Goal: Information Seeking & Learning: Understand process/instructions

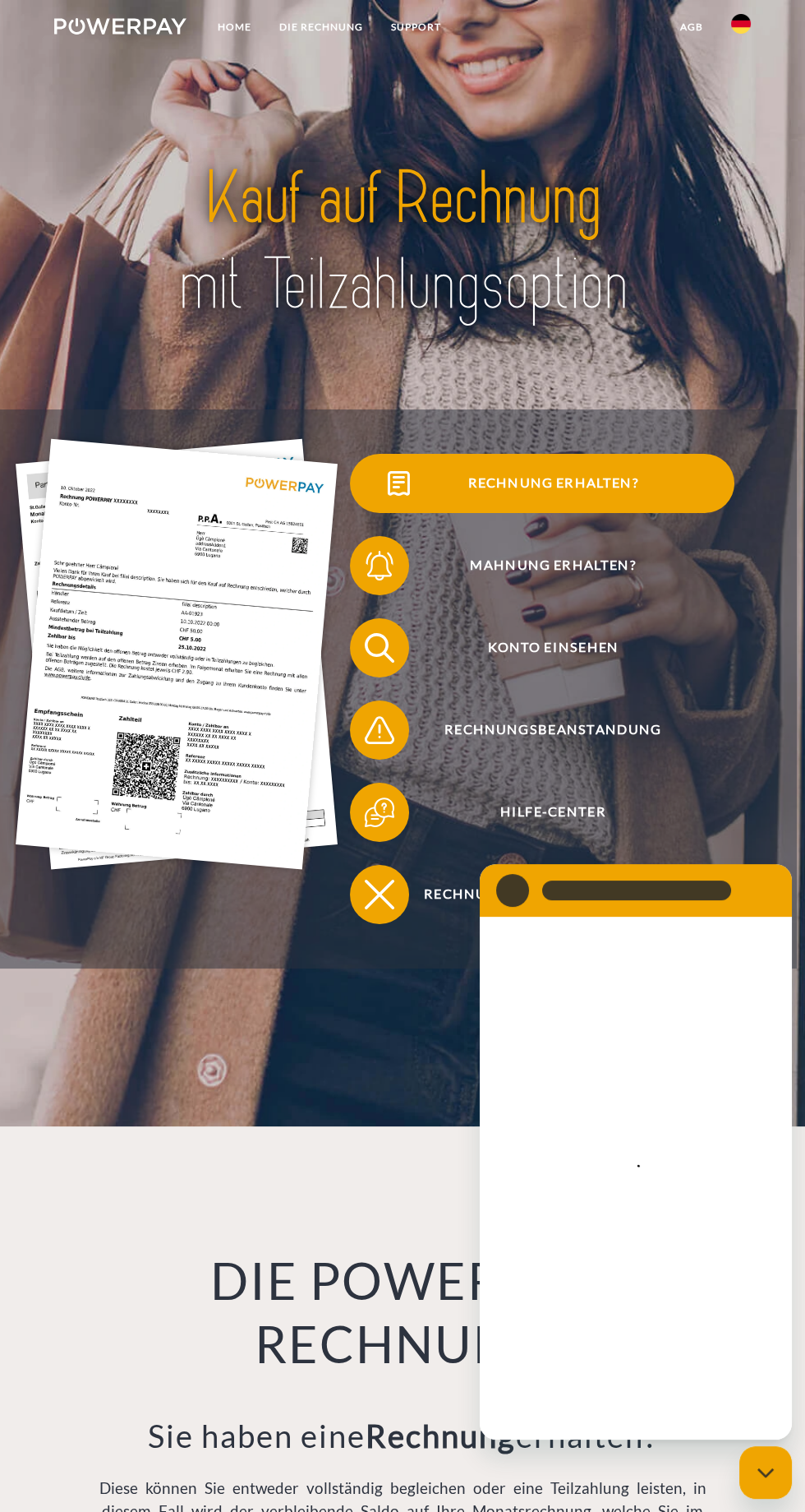
click at [620, 513] on span "Rechnung erhalten?" at bounding box center [553, 483] width 362 height 59
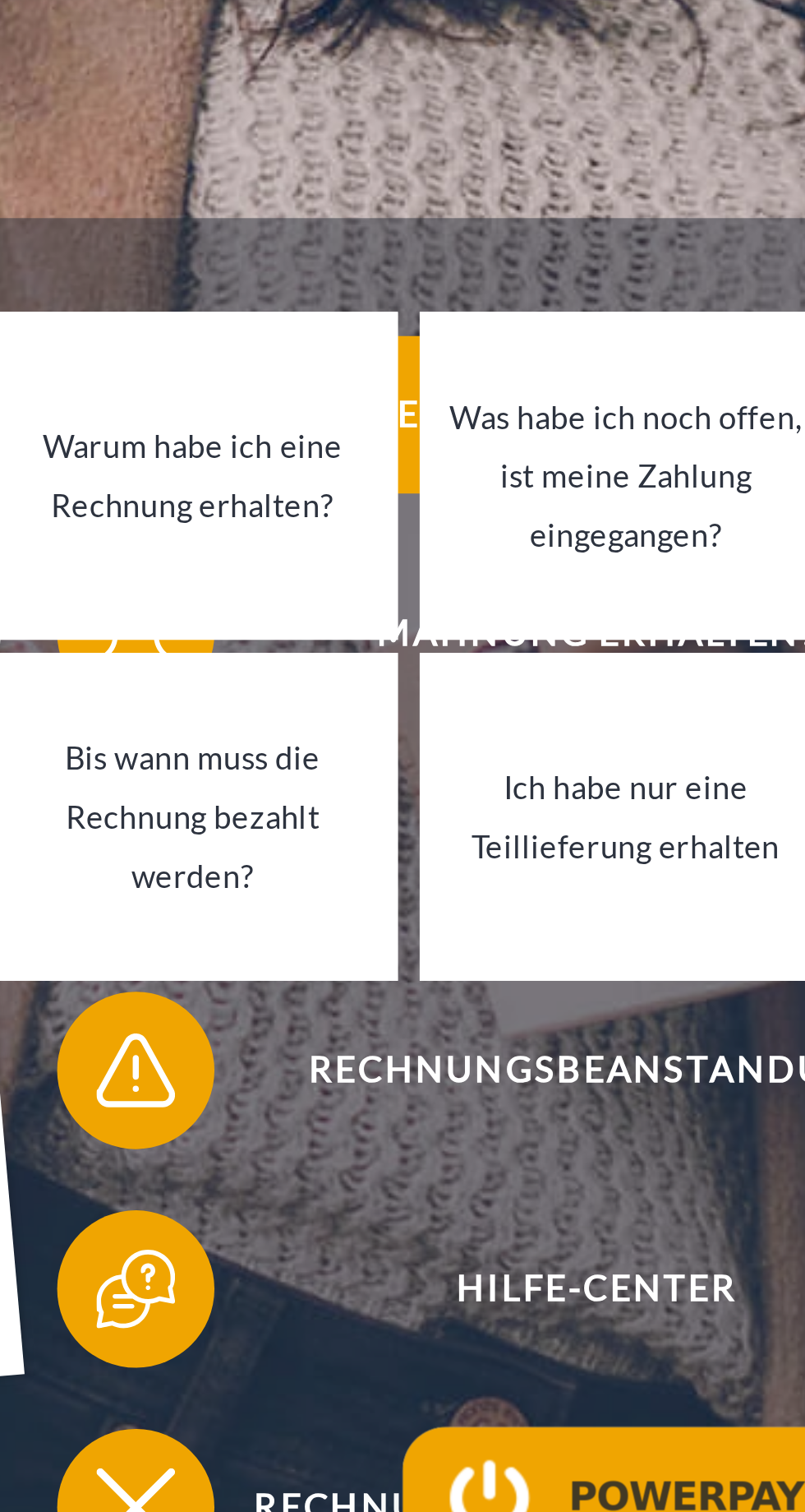
type textarea "*"
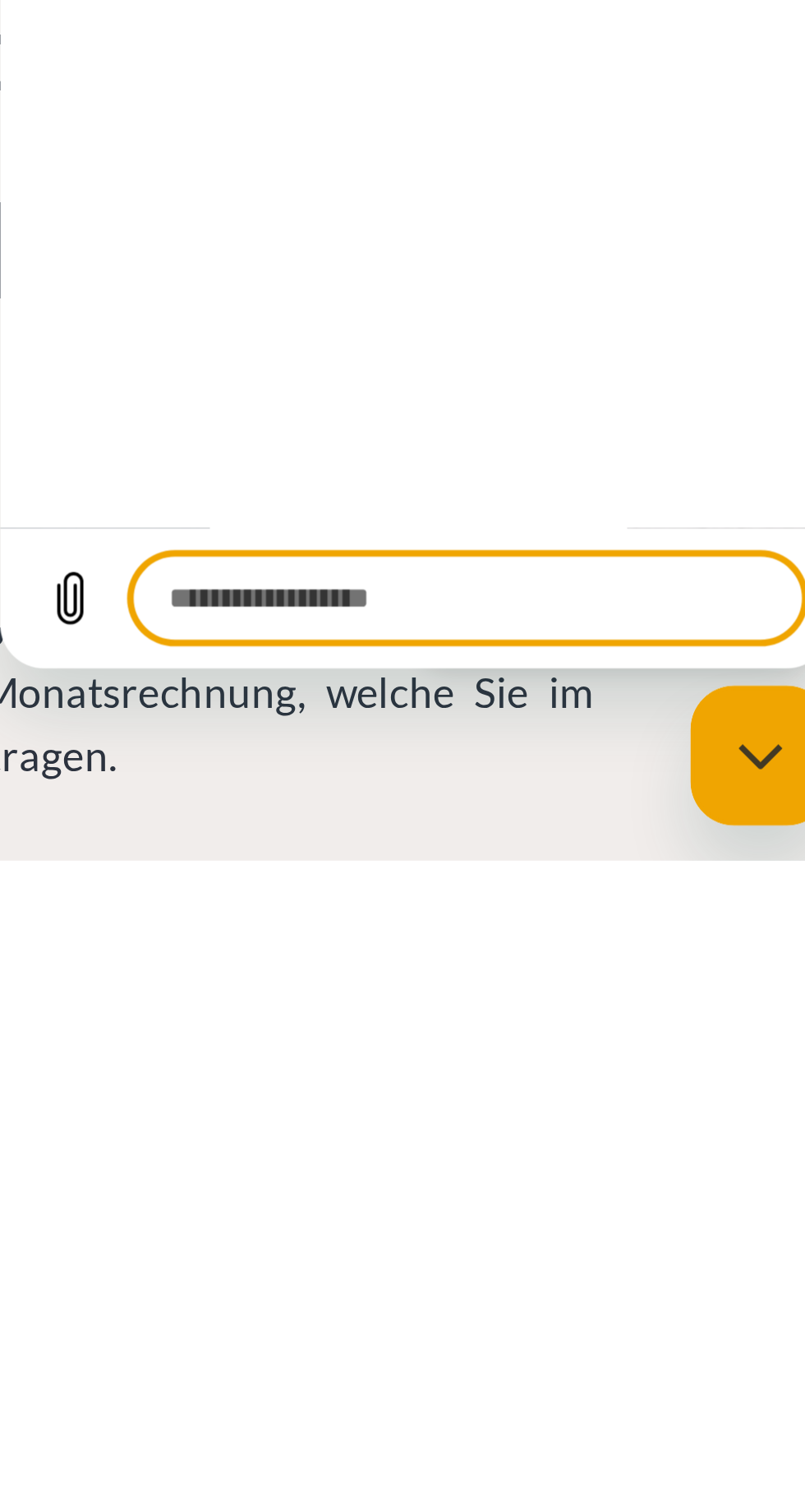
scroll to position [64, 0]
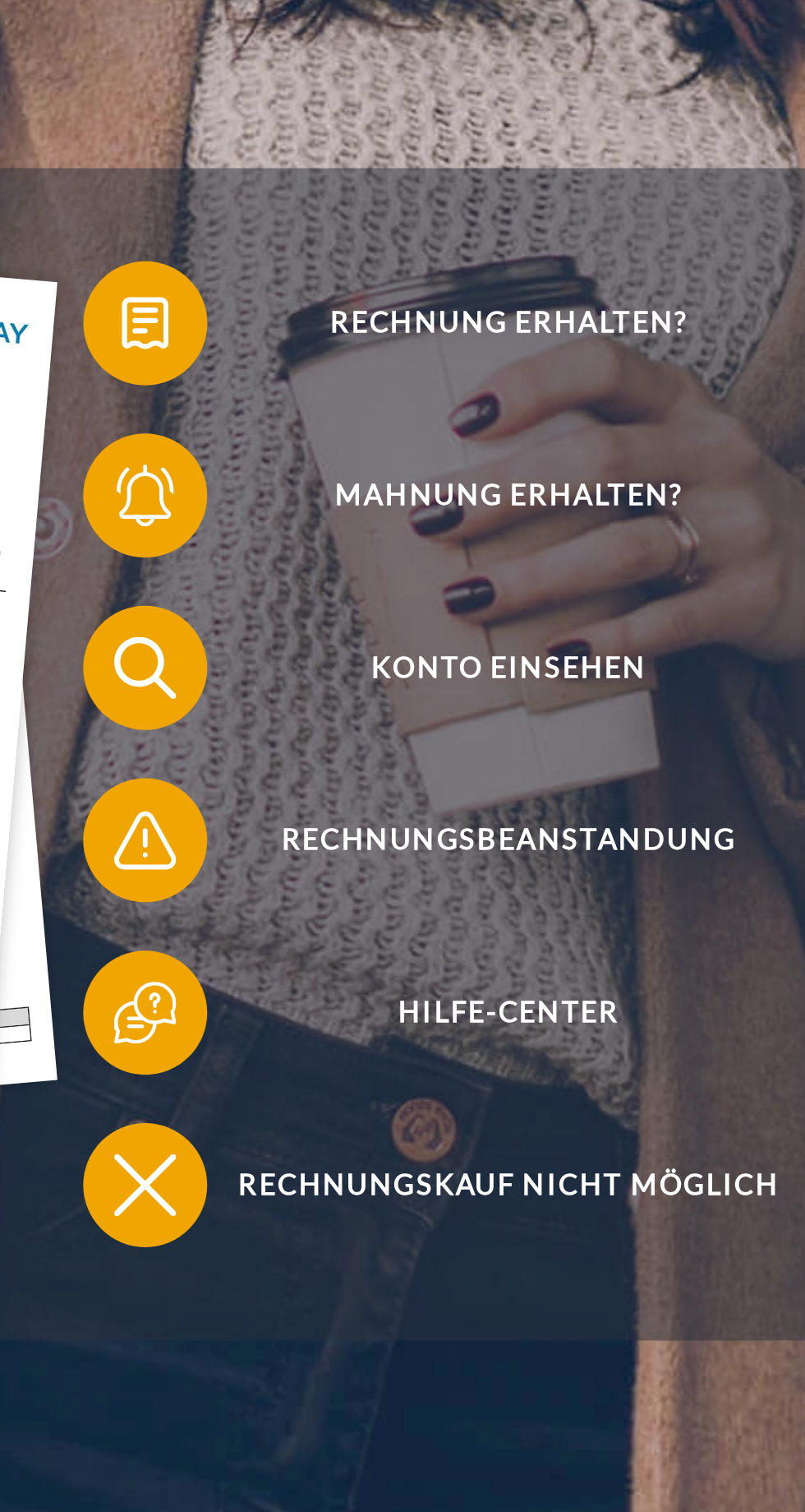
scroll to position [3, 0]
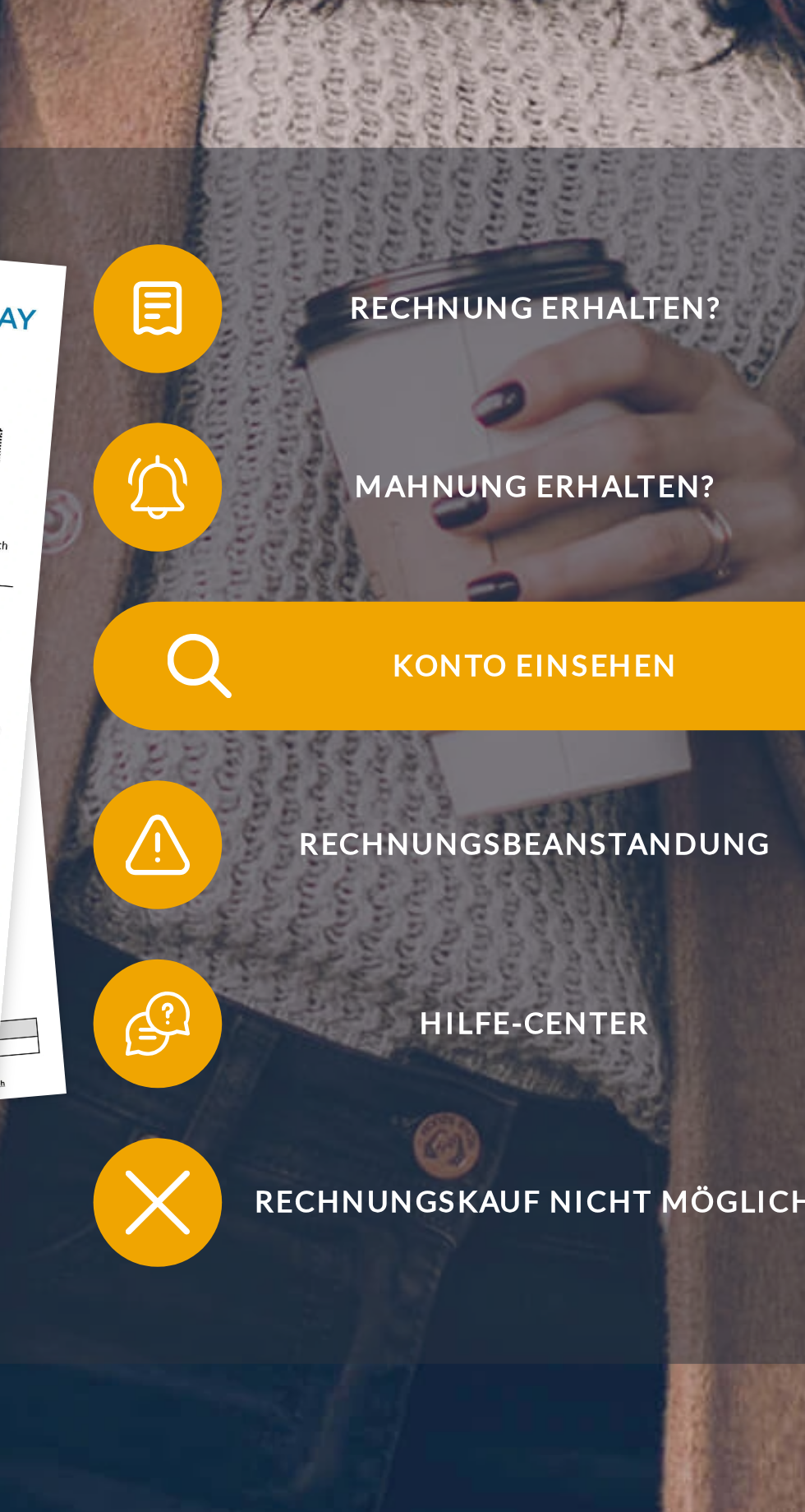
click at [574, 673] on span "Konto einsehen" at bounding box center [553, 644] width 362 height 59
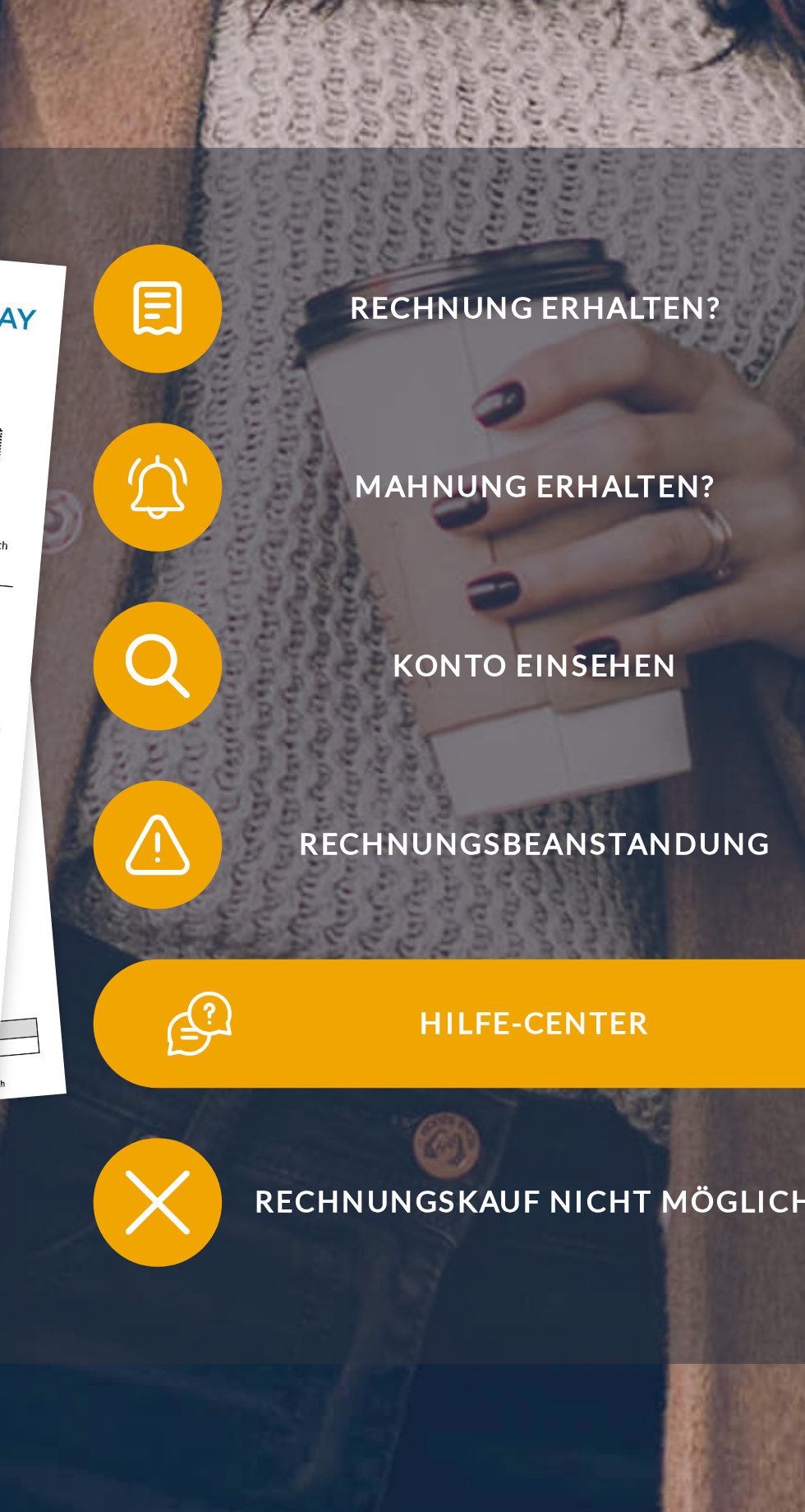
click at [576, 832] on span "Hilfe-Center" at bounding box center [553, 808] width 362 height 59
